Goal: Check status: Check status

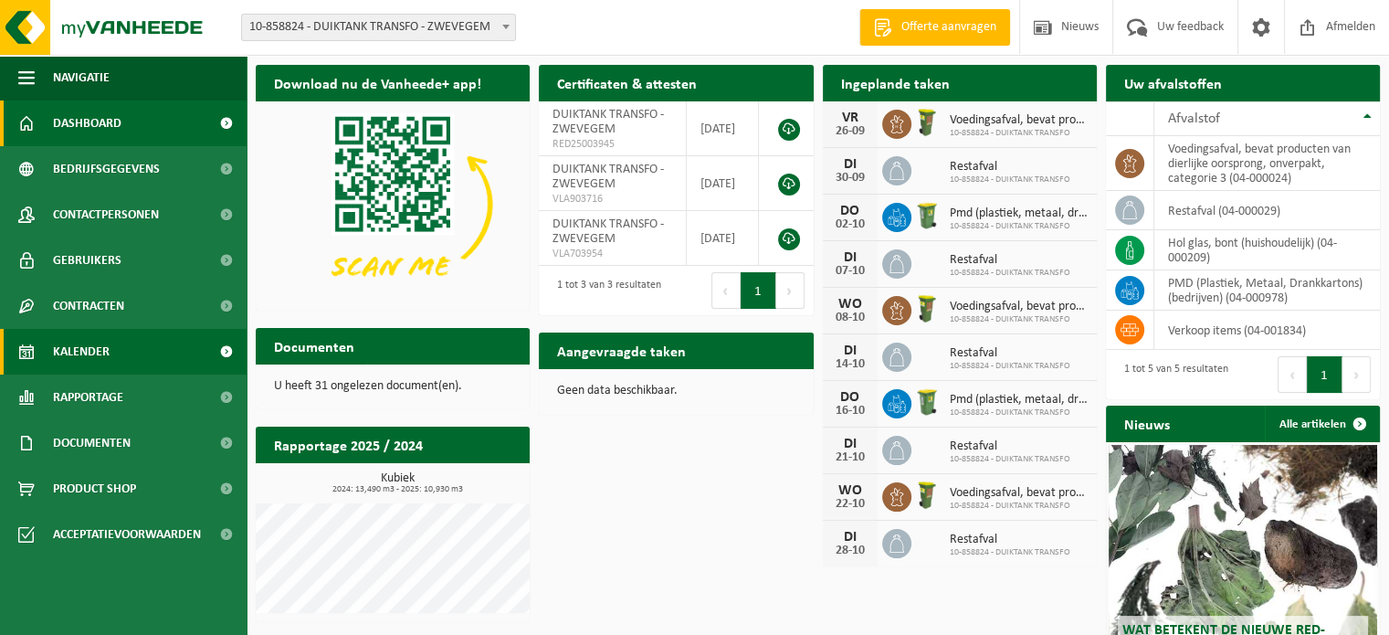
click at [106, 351] on span "Kalender" at bounding box center [81, 352] width 57 height 46
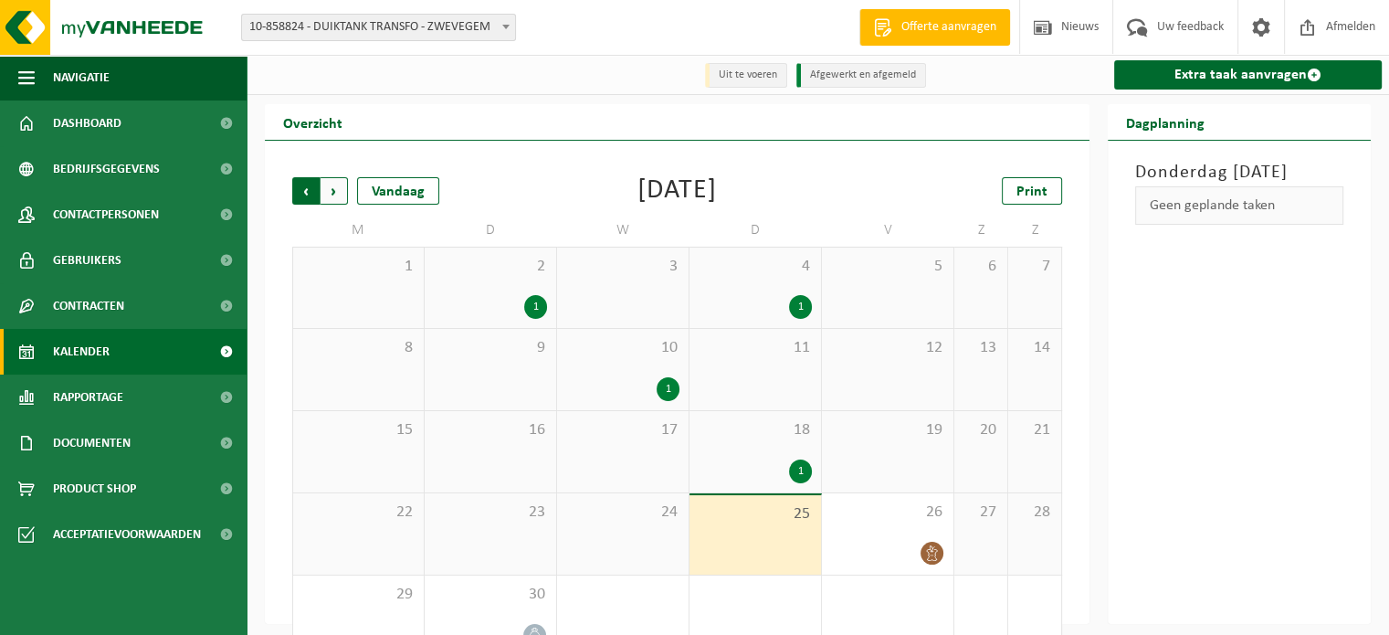
click at [336, 185] on span "Volgende" at bounding box center [333, 190] width 27 height 27
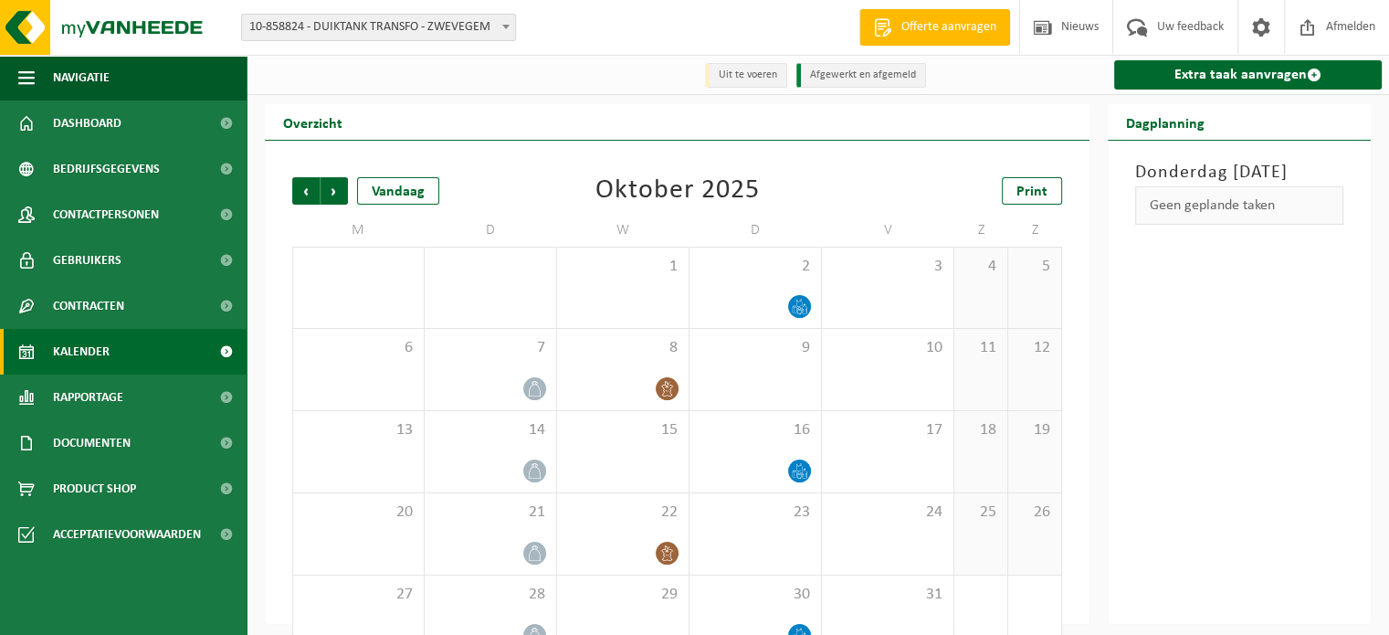
scroll to position [42, 0]
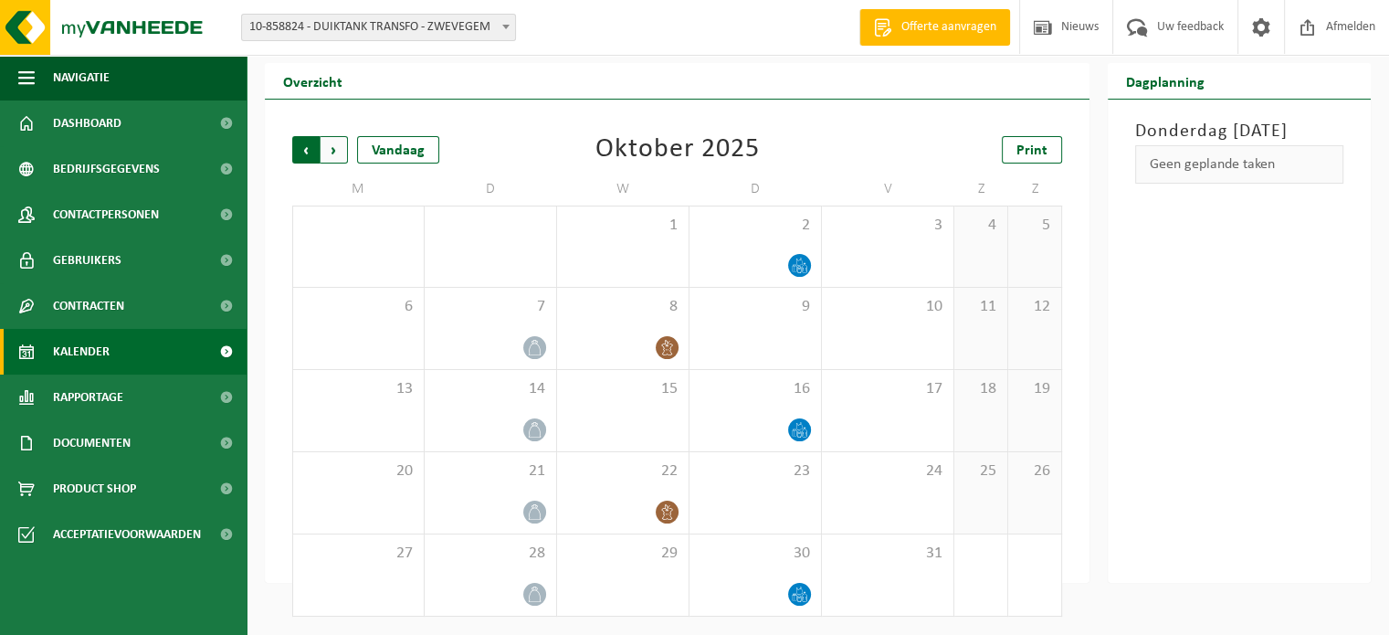
click at [338, 151] on span "Volgende" at bounding box center [333, 149] width 27 height 27
